Goal: Use online tool/utility

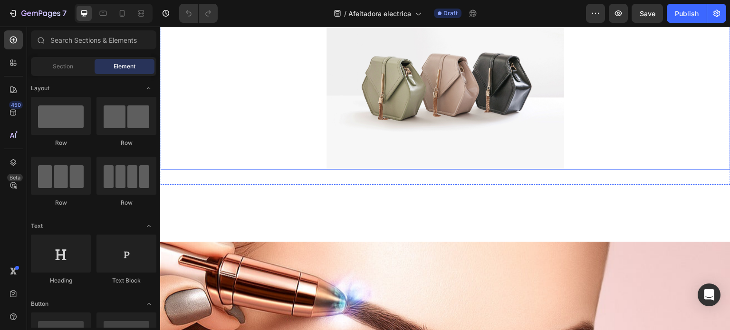
scroll to position [48, 0]
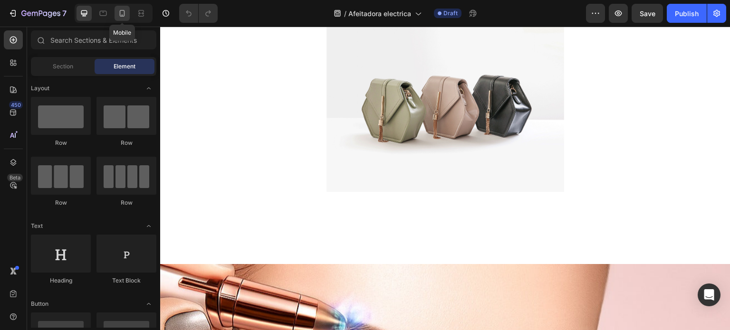
click at [121, 9] on icon at bounding box center [122, 14] width 10 height 10
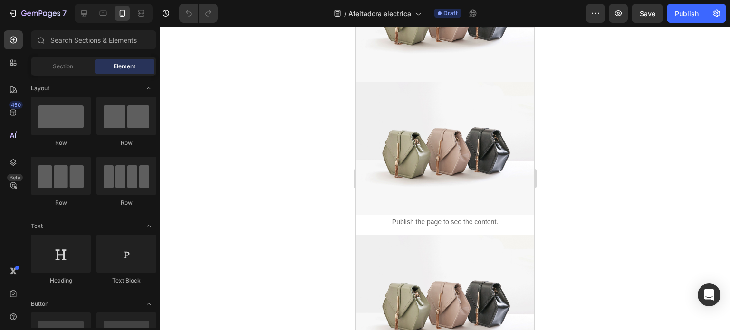
scroll to position [190, 0]
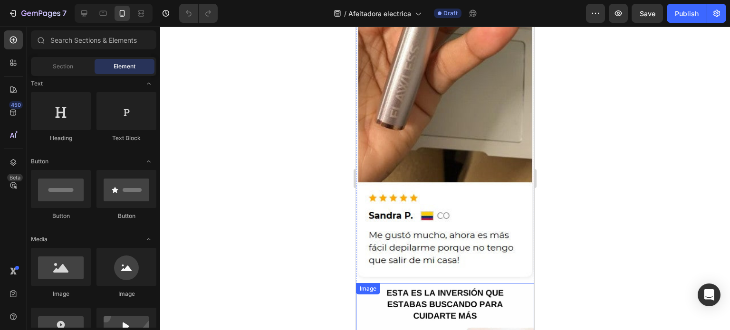
scroll to position [2805, 0]
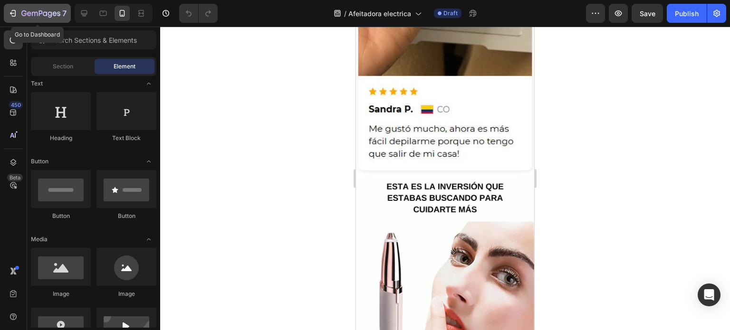
click at [26, 15] on icon "button" at bounding box center [23, 13] width 5 height 6
